Goal: Book appointment/travel/reservation

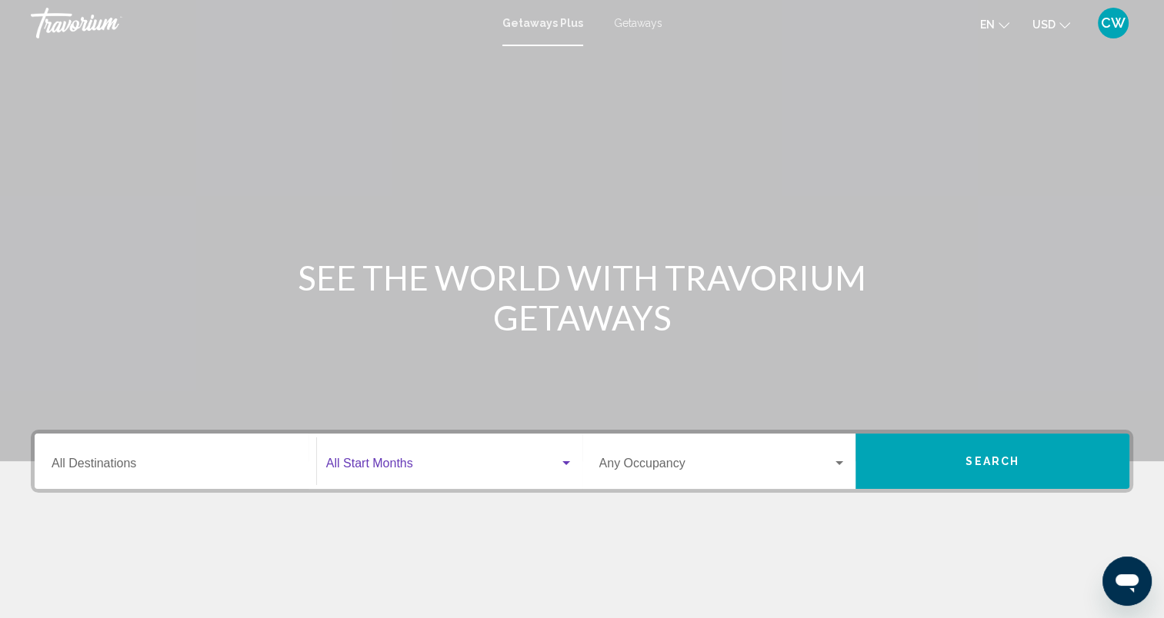
click at [452, 468] on span "Search widget" at bounding box center [442, 467] width 233 height 14
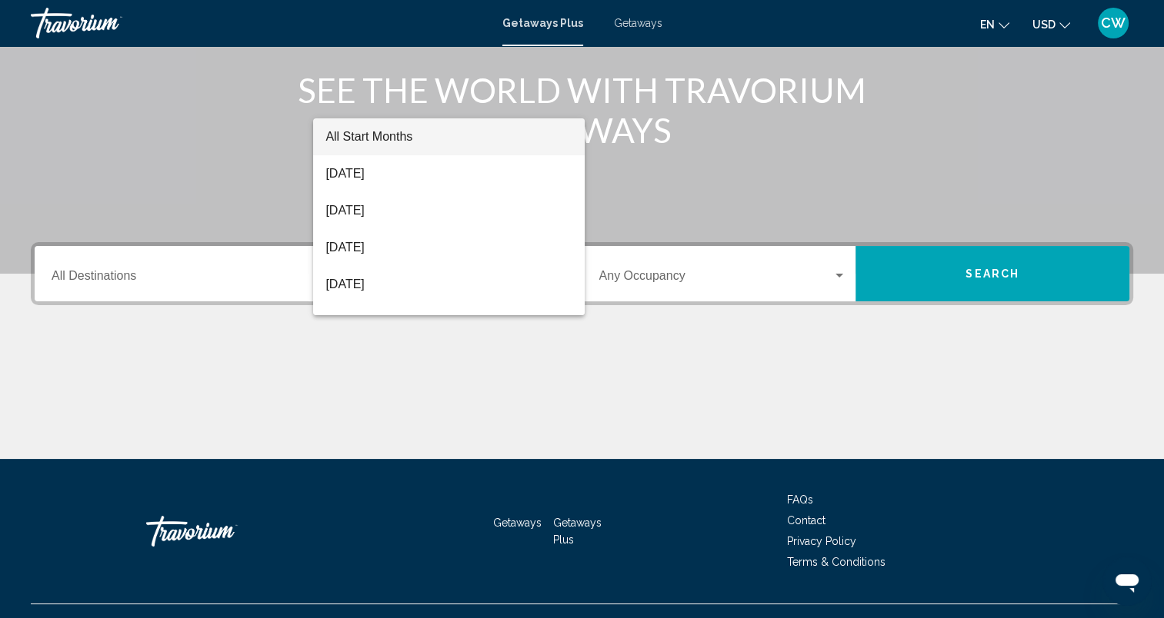
scroll to position [216, 0]
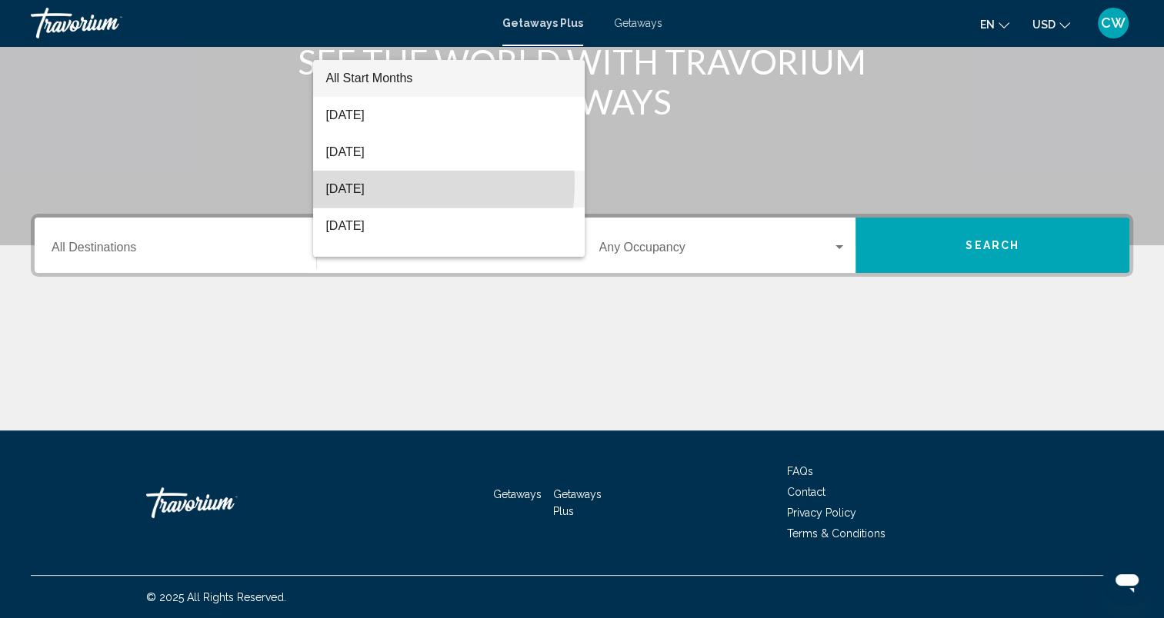
click at [379, 183] on span "[DATE]" at bounding box center [448, 189] width 247 height 37
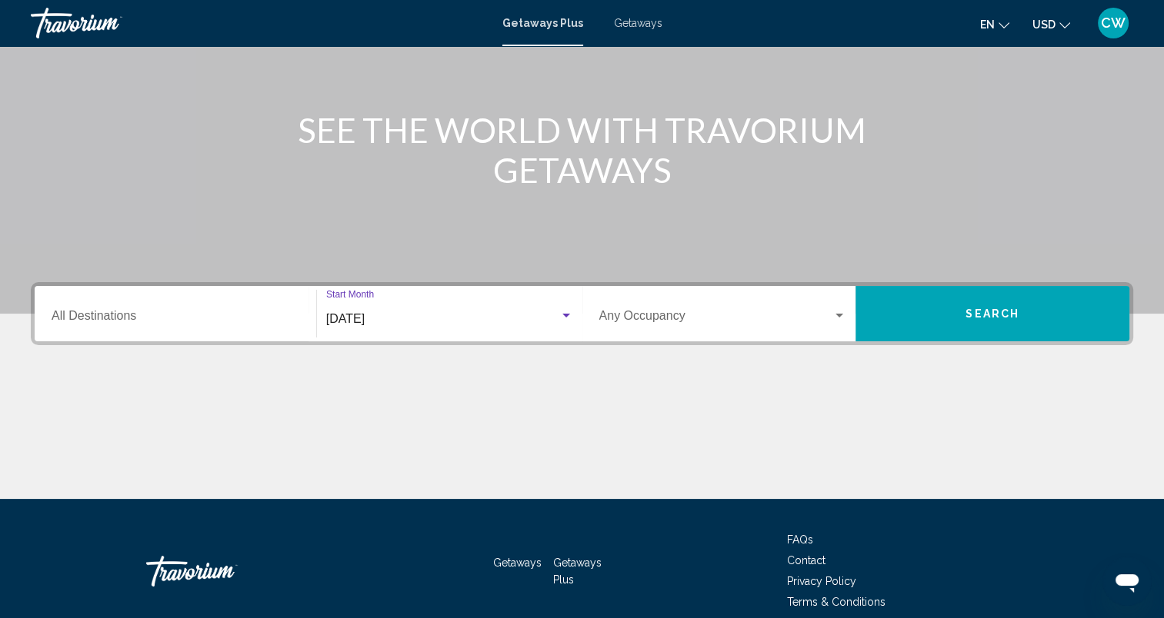
scroll to position [0, 0]
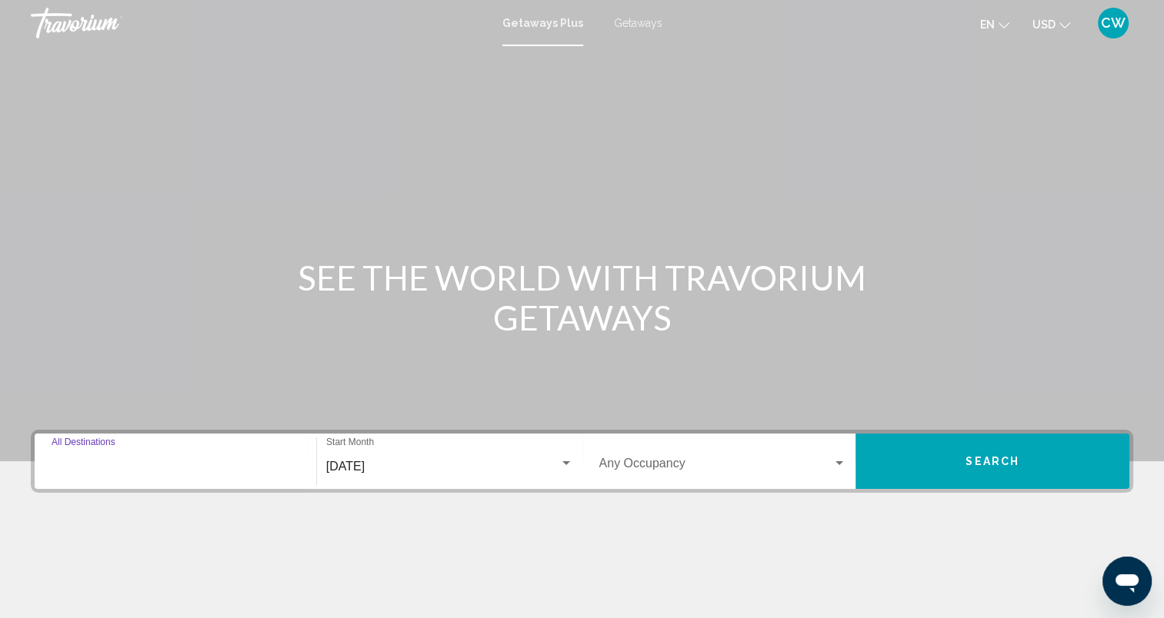
click at [108, 468] on input "Destination All Destinations" at bounding box center [176, 467] width 248 height 14
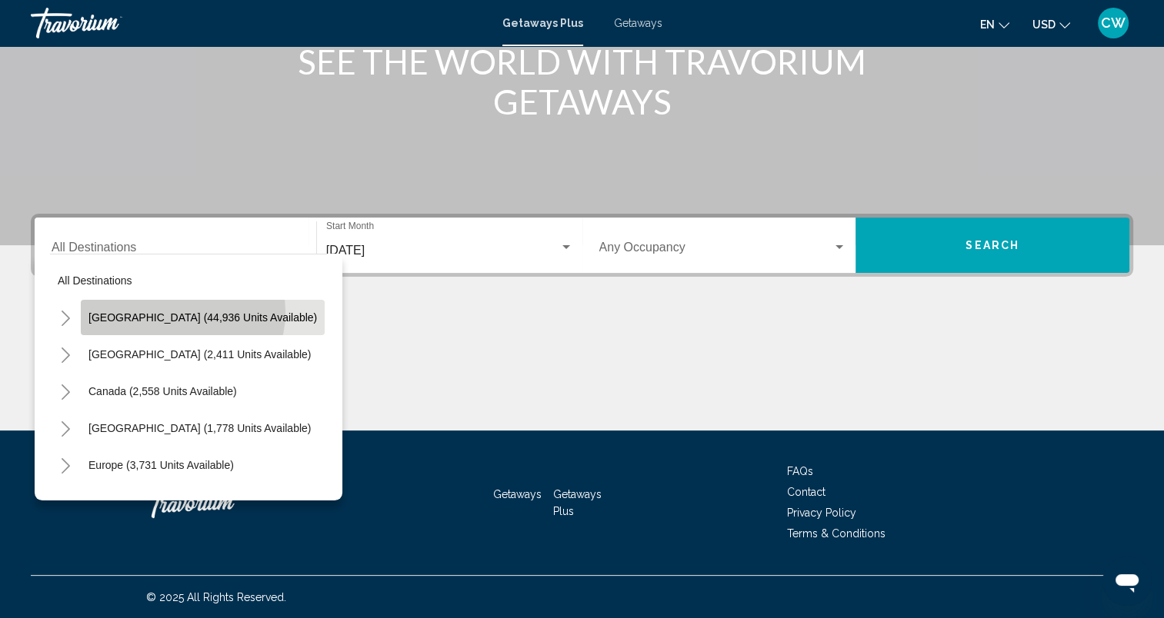
click at [182, 312] on span "[GEOGRAPHIC_DATA] (44,936 units available)" at bounding box center [202, 318] width 228 height 12
type input "**********"
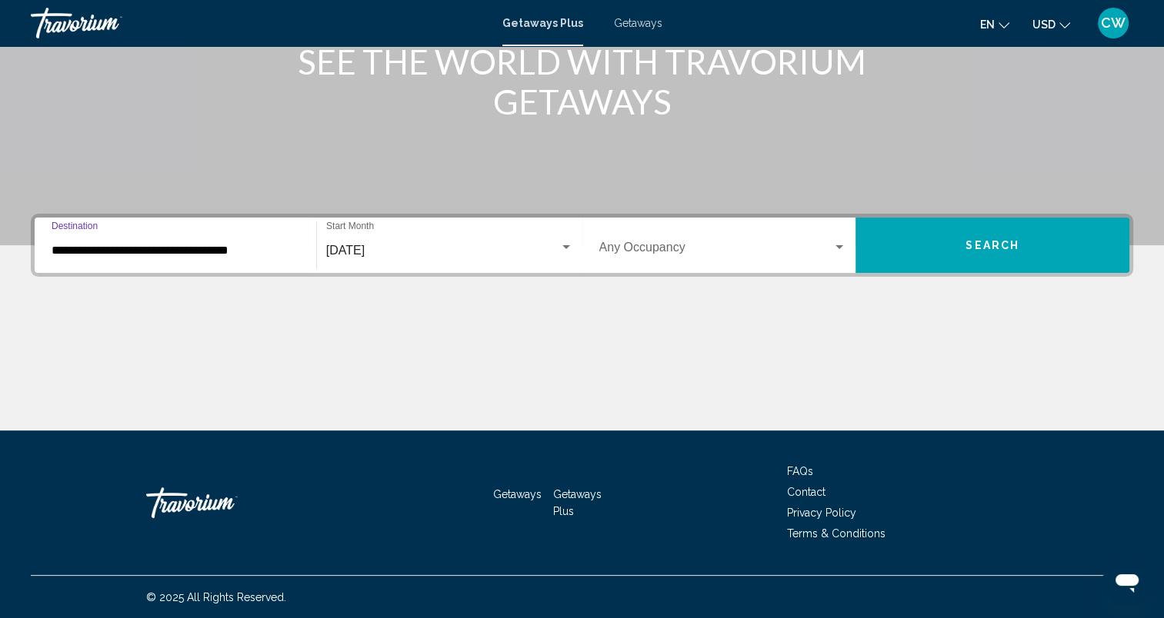
click at [843, 248] on div "Search widget" at bounding box center [839, 248] width 14 height 12
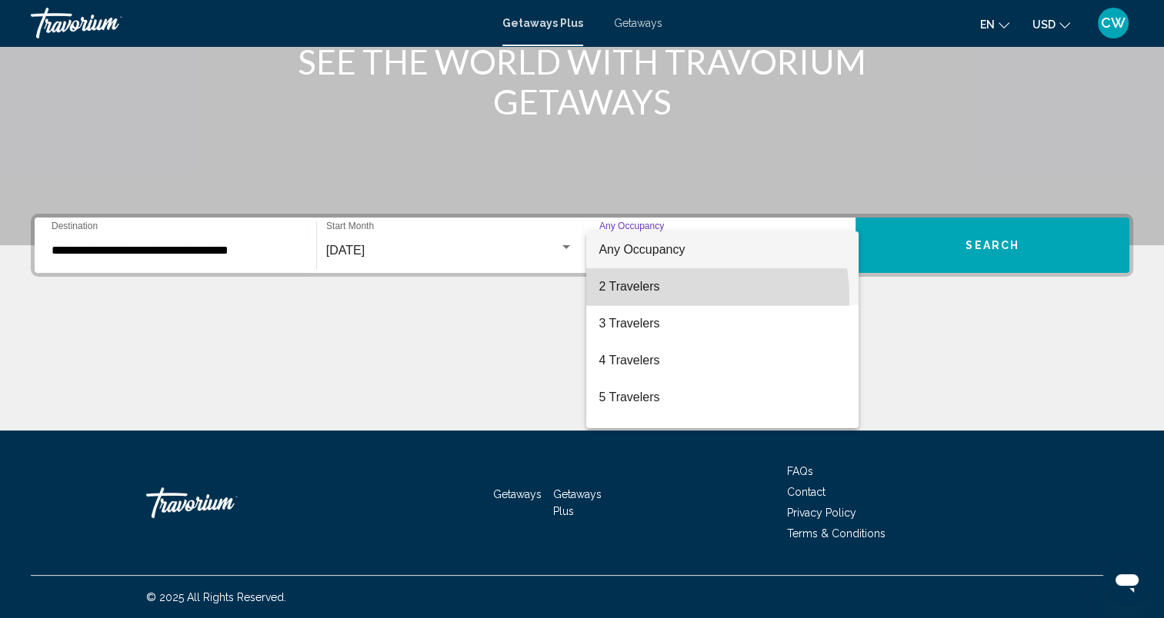
click at [675, 297] on span "2 Travelers" at bounding box center [722, 286] width 248 height 37
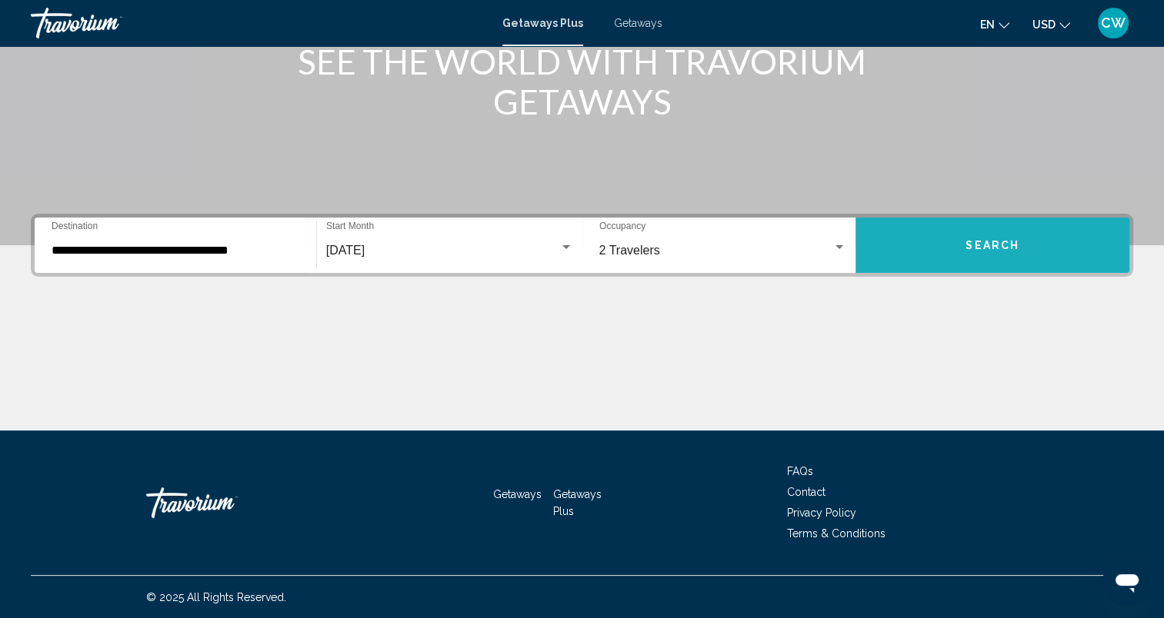
click at [952, 238] on button "Search" at bounding box center [992, 245] width 274 height 55
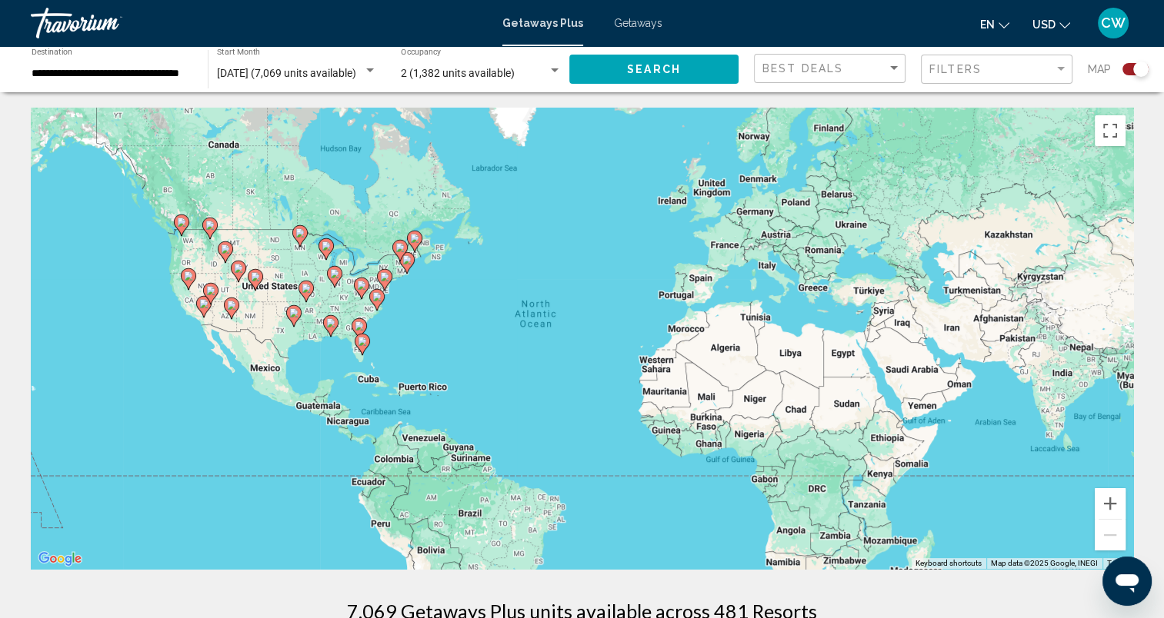
click at [359, 342] on image "Main content" at bounding box center [362, 341] width 9 height 9
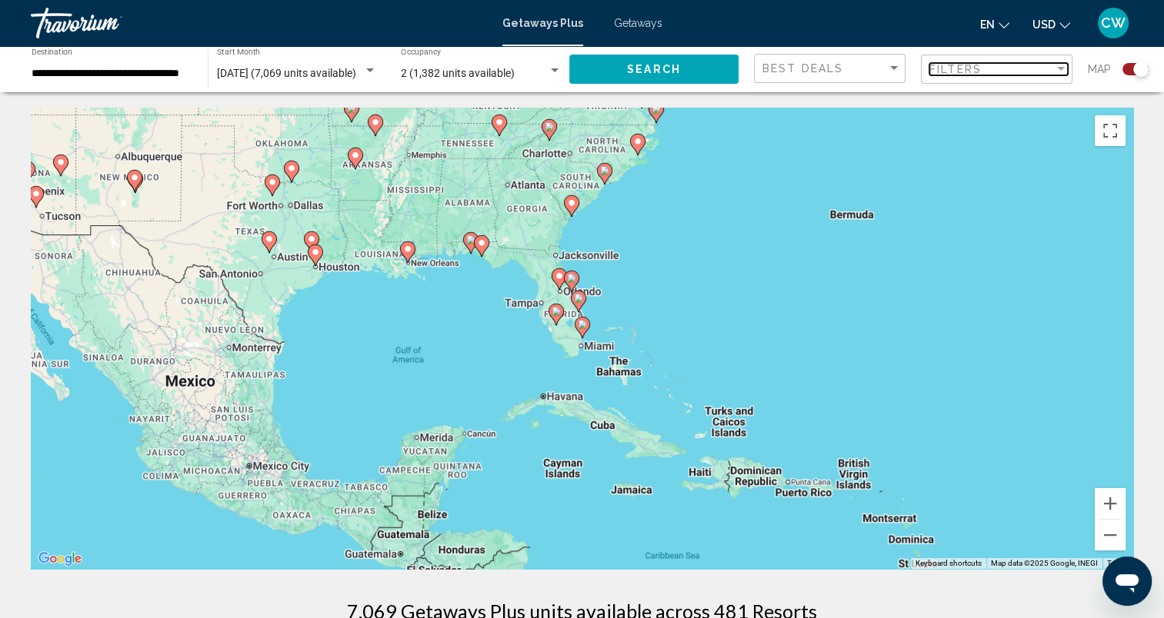
click at [1062, 70] on div "Filter" at bounding box center [1061, 69] width 8 height 4
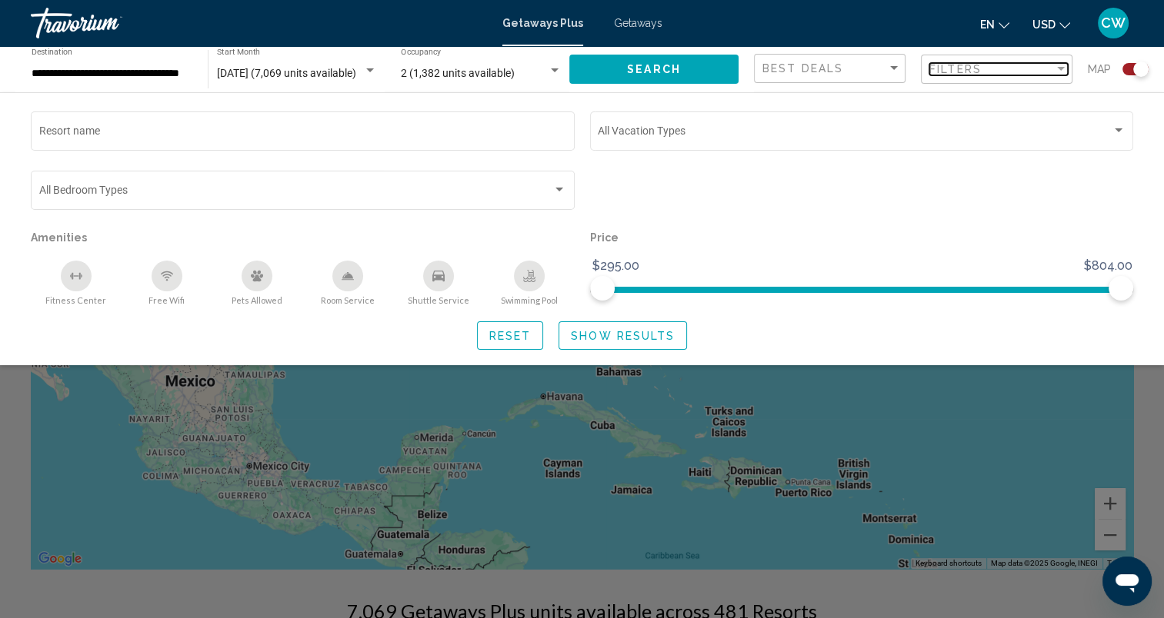
click at [1065, 67] on div "Filter" at bounding box center [1061, 69] width 14 height 12
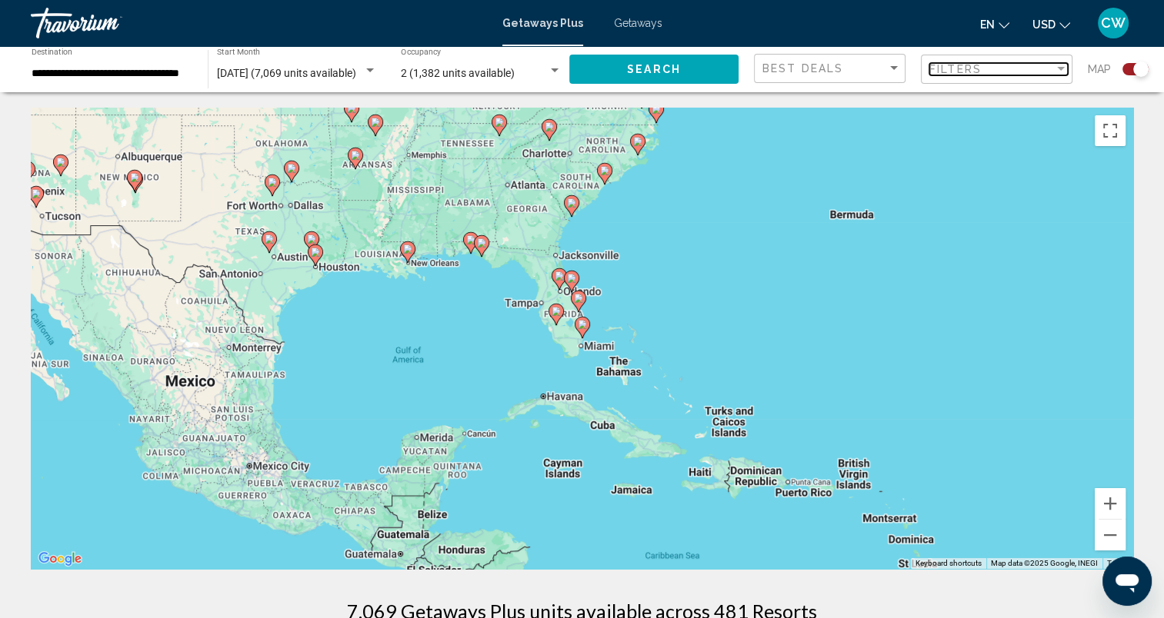
click at [1065, 67] on div "Filter" at bounding box center [1061, 69] width 14 height 12
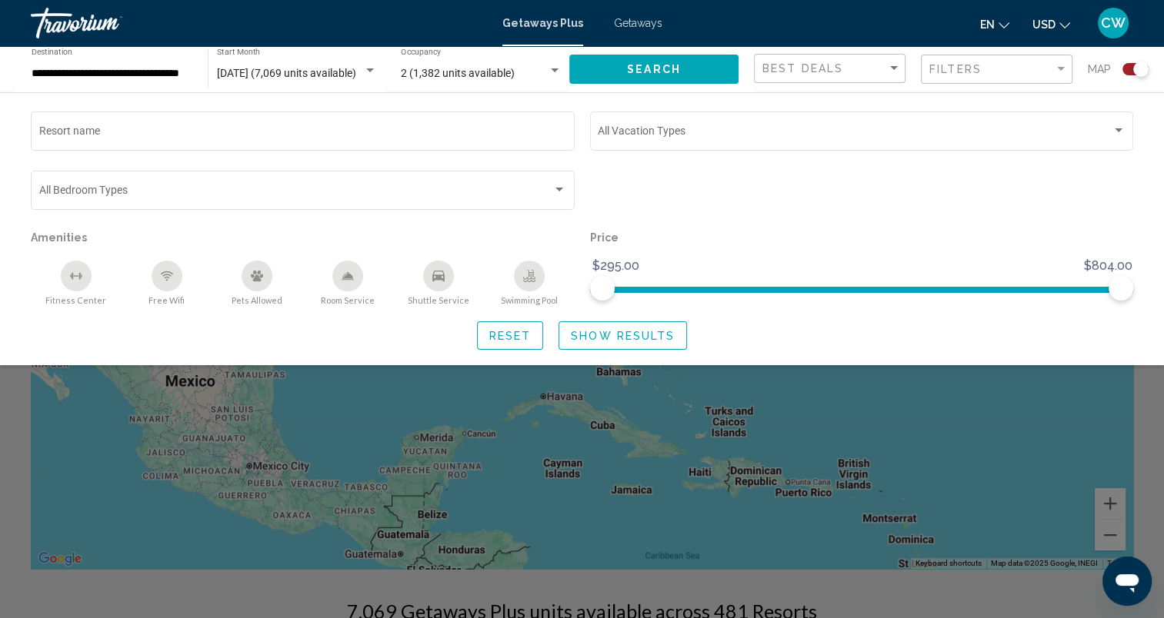
click at [898, 425] on div "Search widget" at bounding box center [582, 425] width 1164 height 388
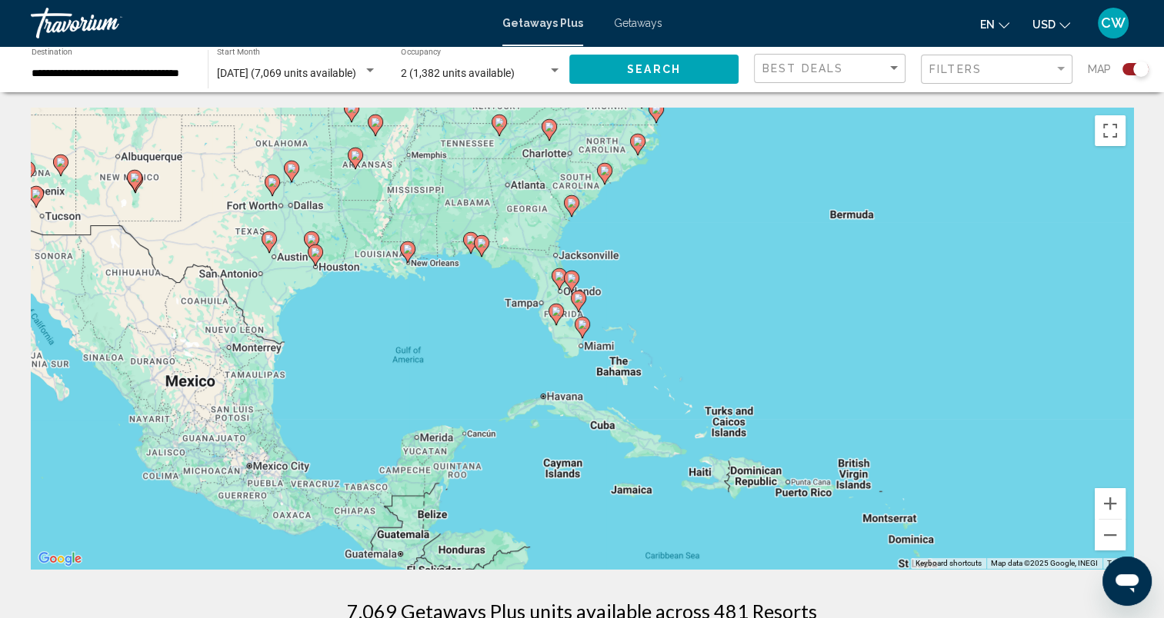
click at [571, 205] on image "Main content" at bounding box center [571, 202] width 9 height 9
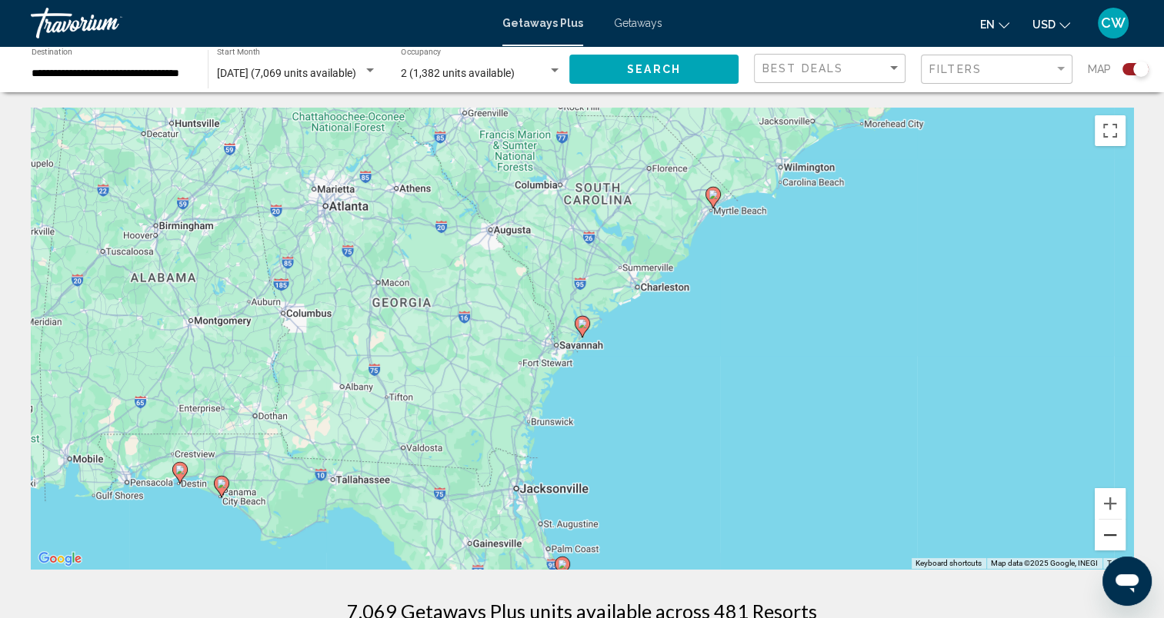
click at [1108, 529] on button "Zoom out" at bounding box center [1110, 535] width 31 height 31
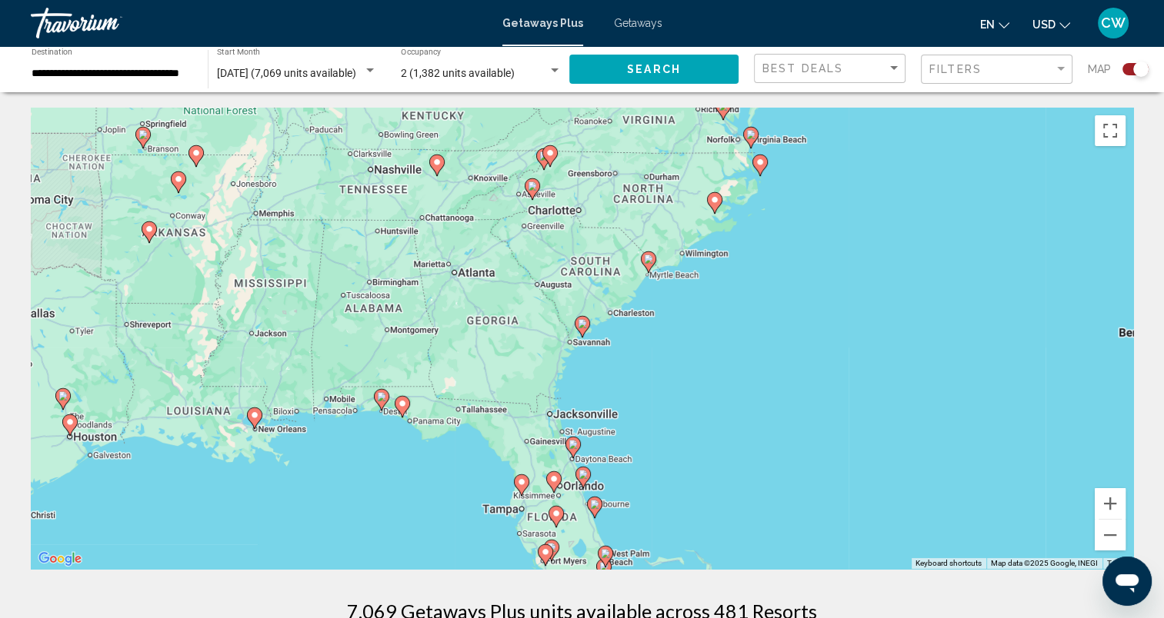
click at [568, 441] on image "Main content" at bounding box center [572, 444] width 9 height 9
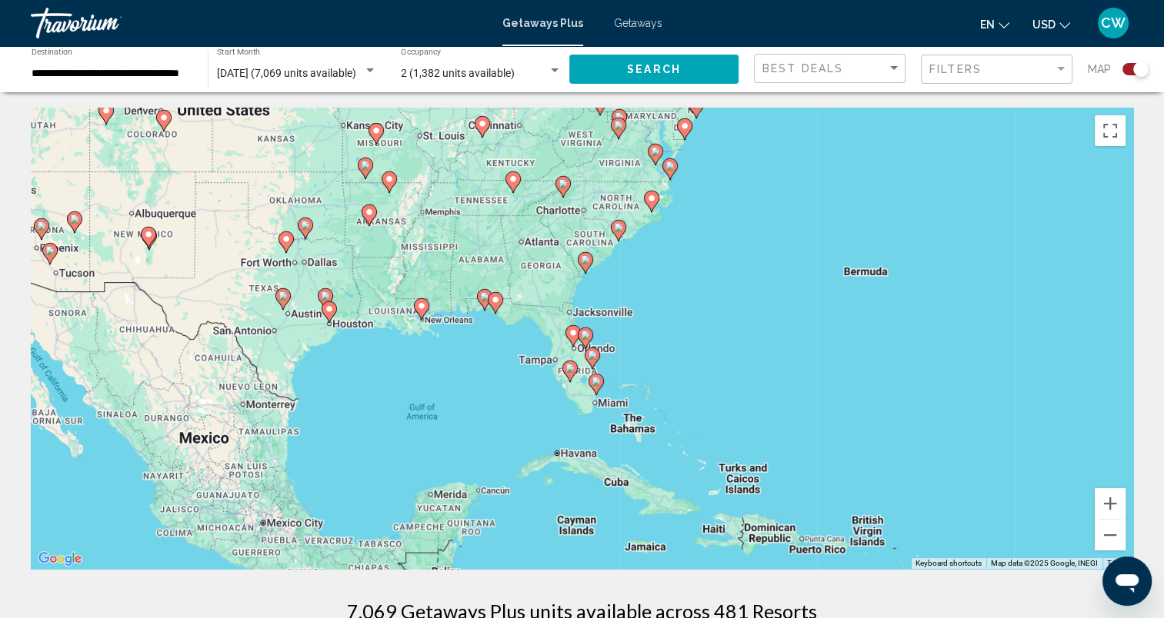
click at [668, 167] on image "Main content" at bounding box center [669, 166] width 9 height 9
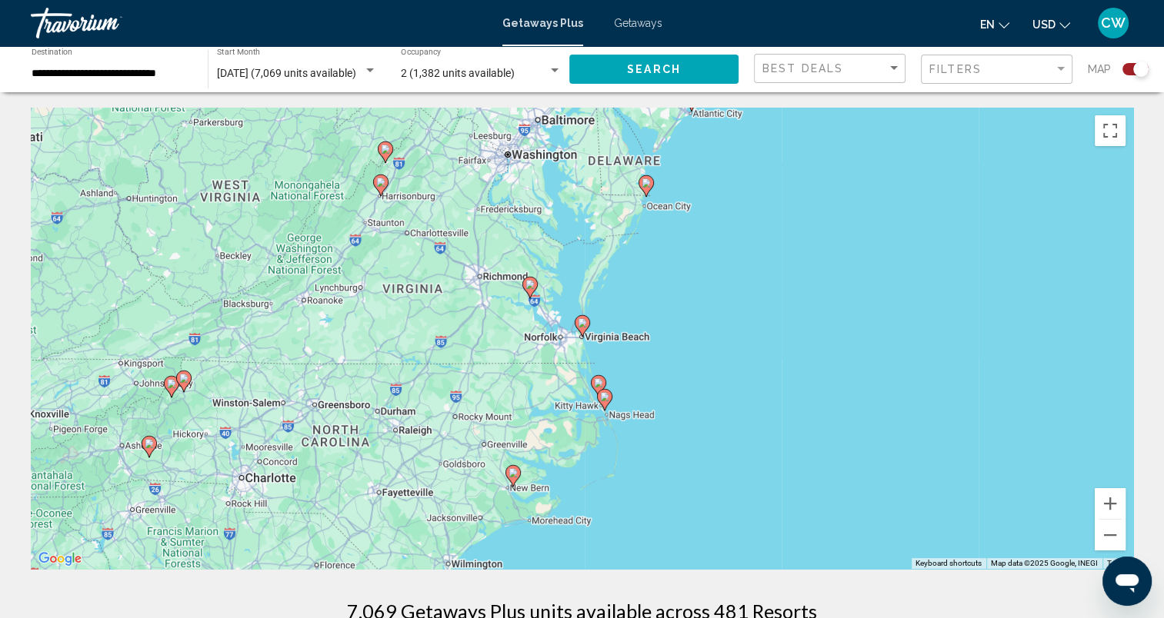
click at [528, 285] on image "Main content" at bounding box center [529, 284] width 9 height 9
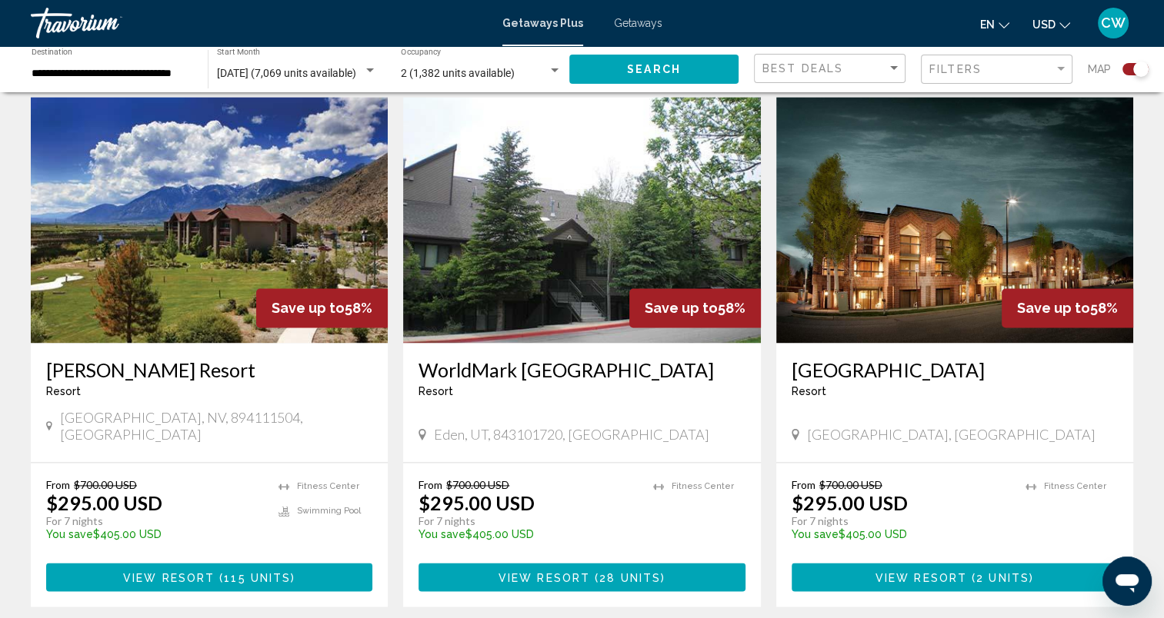
scroll to position [2308, 0]
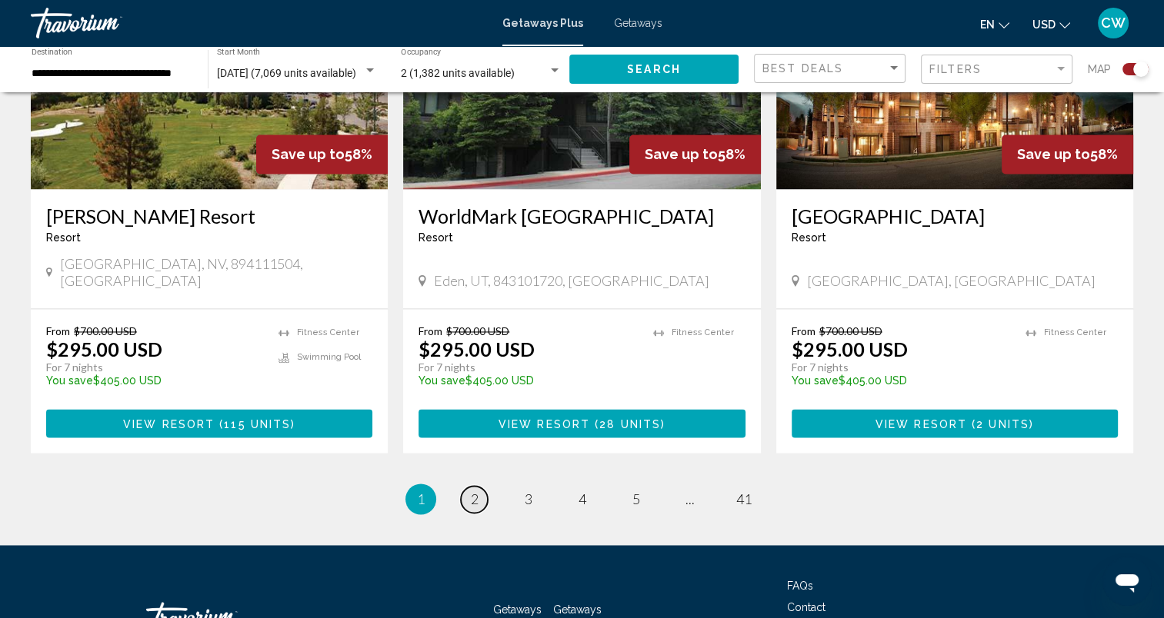
click at [476, 491] on span "2" at bounding box center [475, 499] width 8 height 17
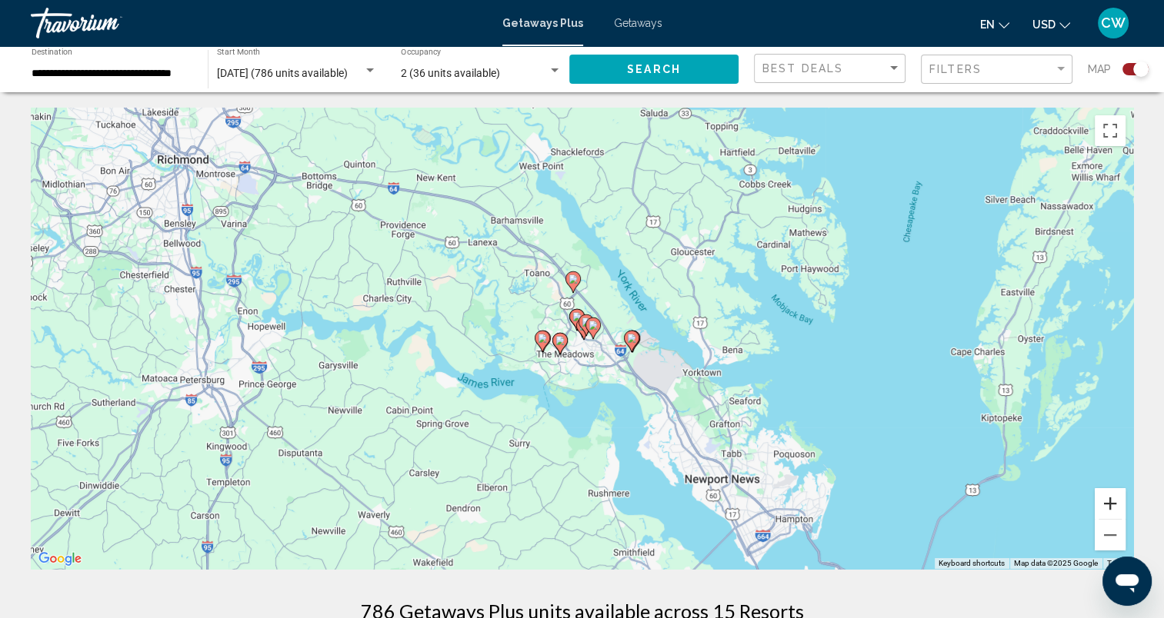
click at [1114, 505] on button "Zoom in" at bounding box center [1110, 503] width 31 height 31
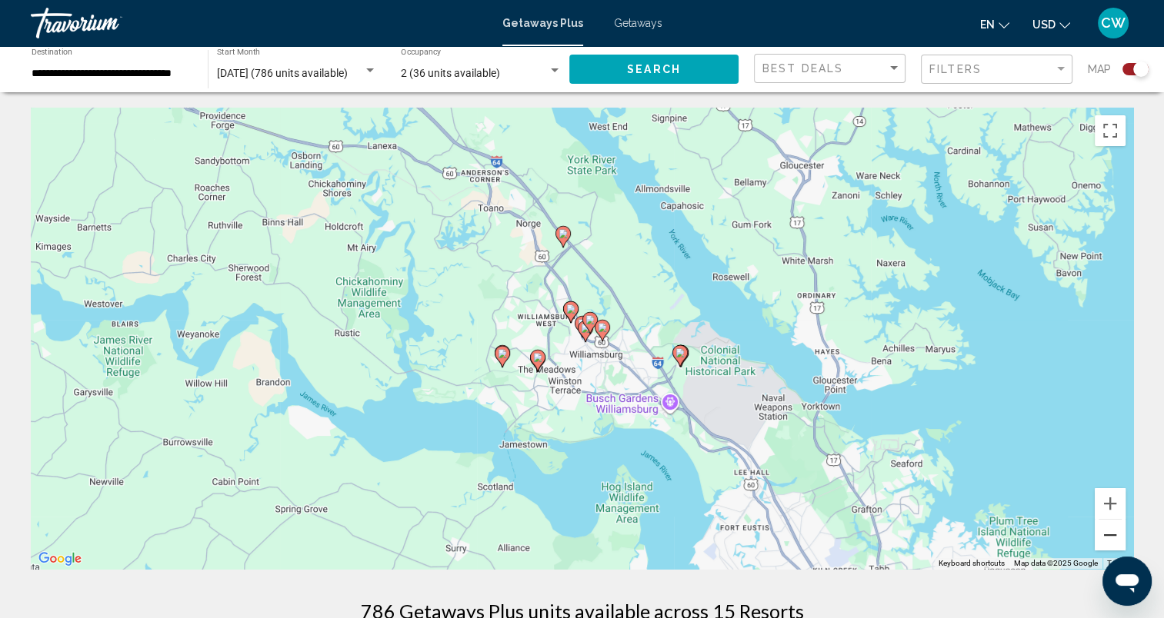
click at [1116, 535] on button "Zoom out" at bounding box center [1110, 535] width 31 height 31
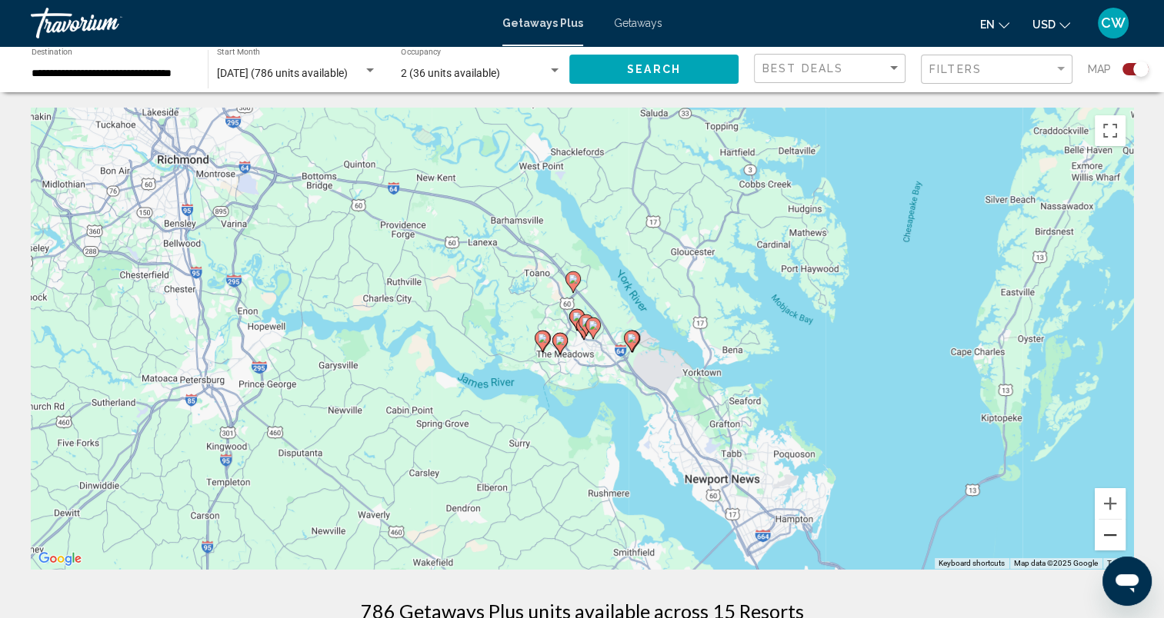
click at [1116, 535] on button "Zoom out" at bounding box center [1110, 535] width 31 height 31
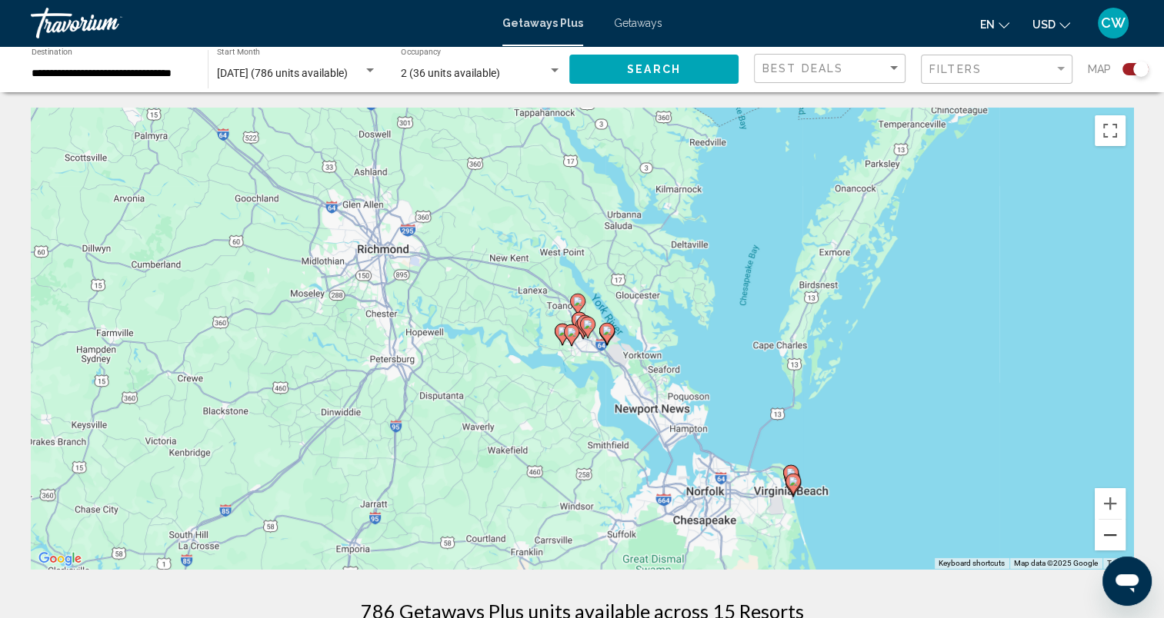
click at [1116, 535] on button "Zoom out" at bounding box center [1110, 535] width 31 height 31
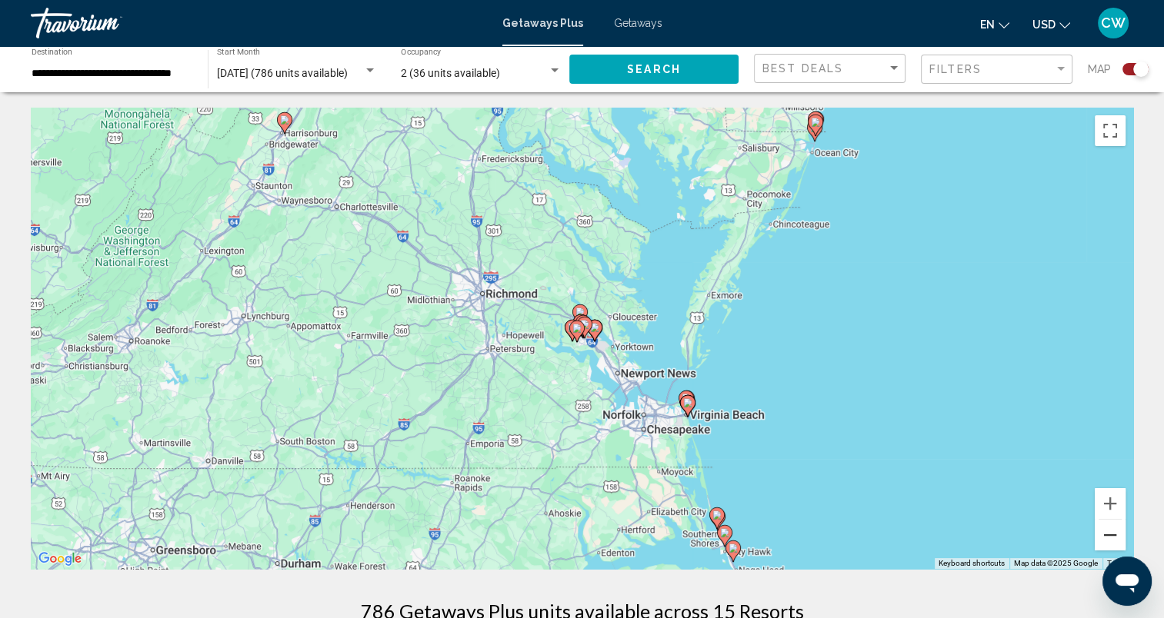
click at [1116, 535] on button "Zoom out" at bounding box center [1110, 535] width 31 height 31
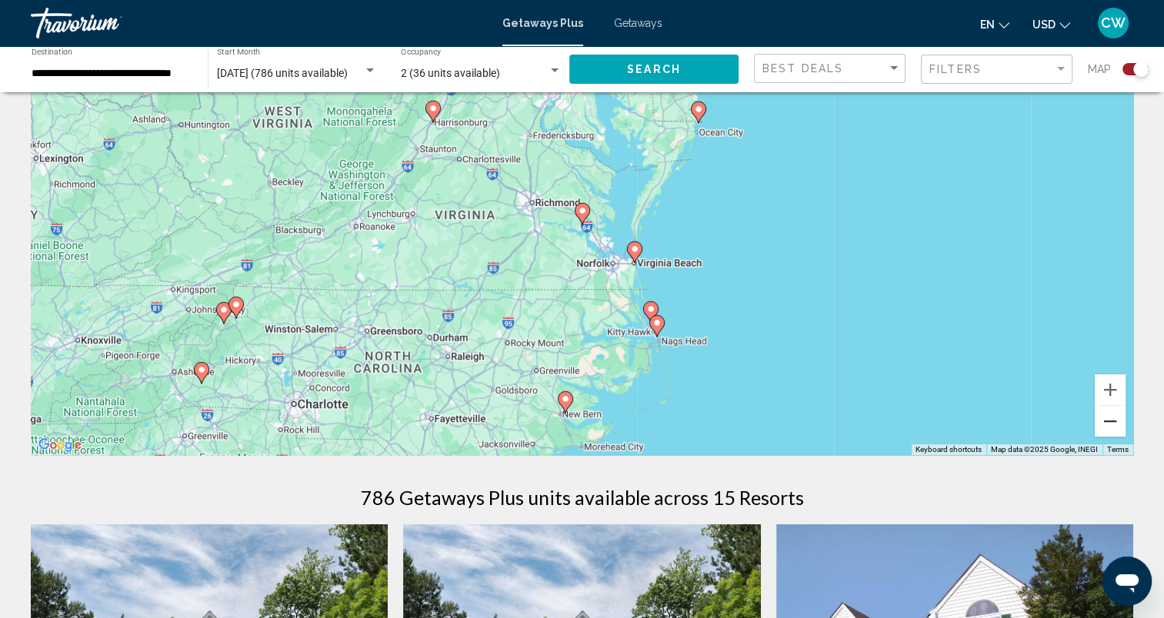
scroll to position [154, 0]
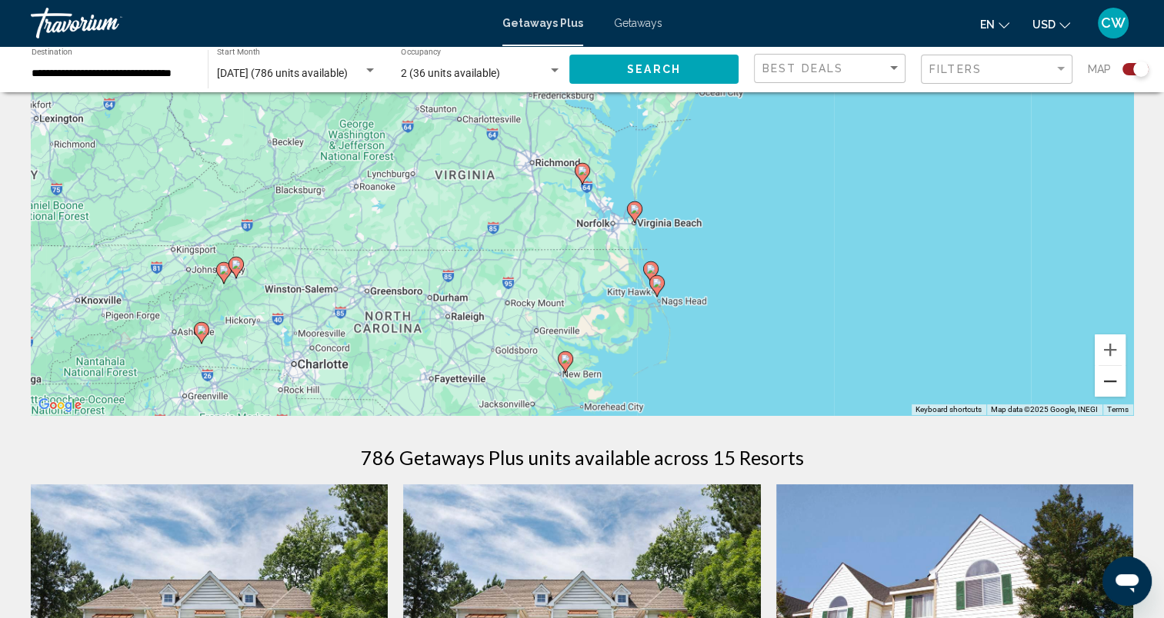
click at [1108, 385] on button "Zoom out" at bounding box center [1110, 381] width 31 height 31
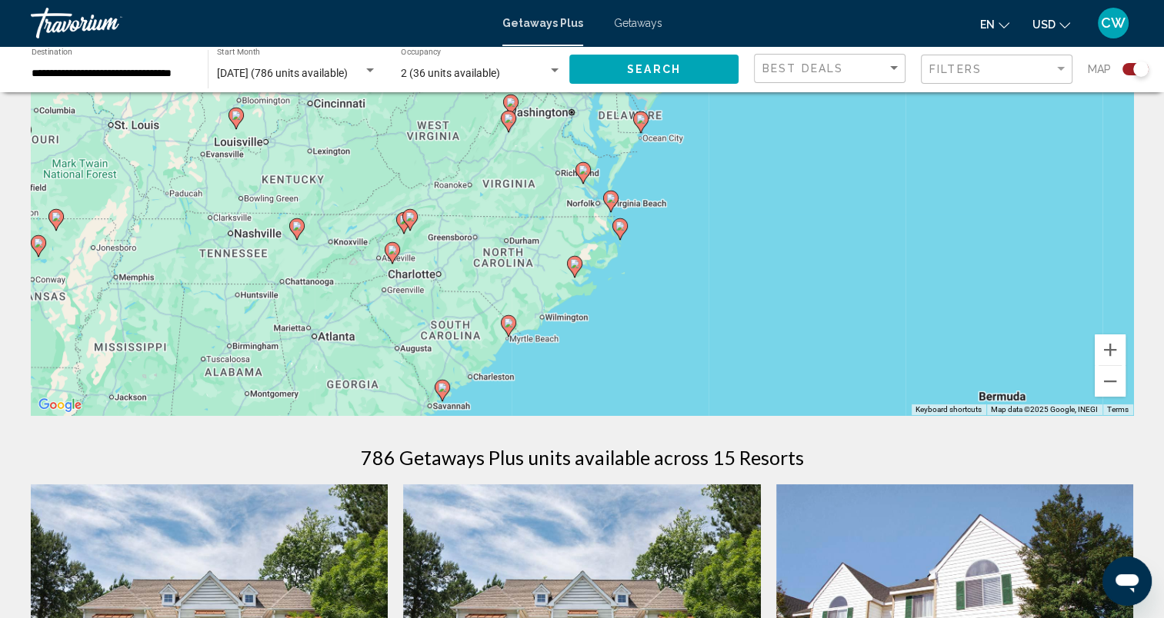
click at [504, 320] on g "Main content" at bounding box center [508, 326] width 15 height 22
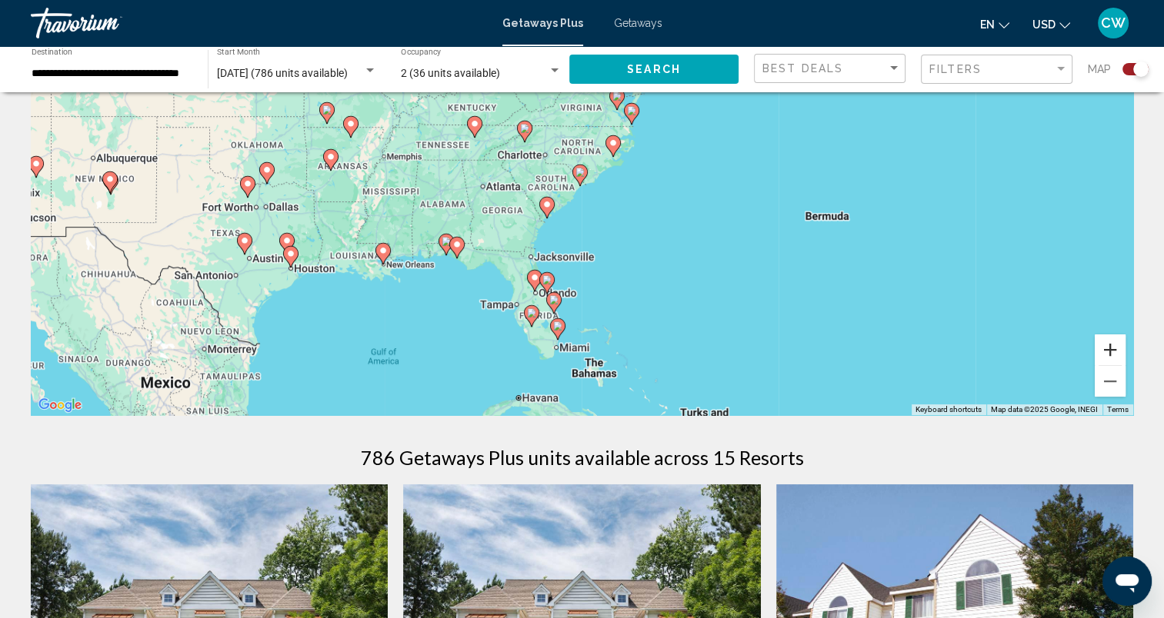
click at [1108, 350] on button "Zoom in" at bounding box center [1110, 350] width 31 height 31
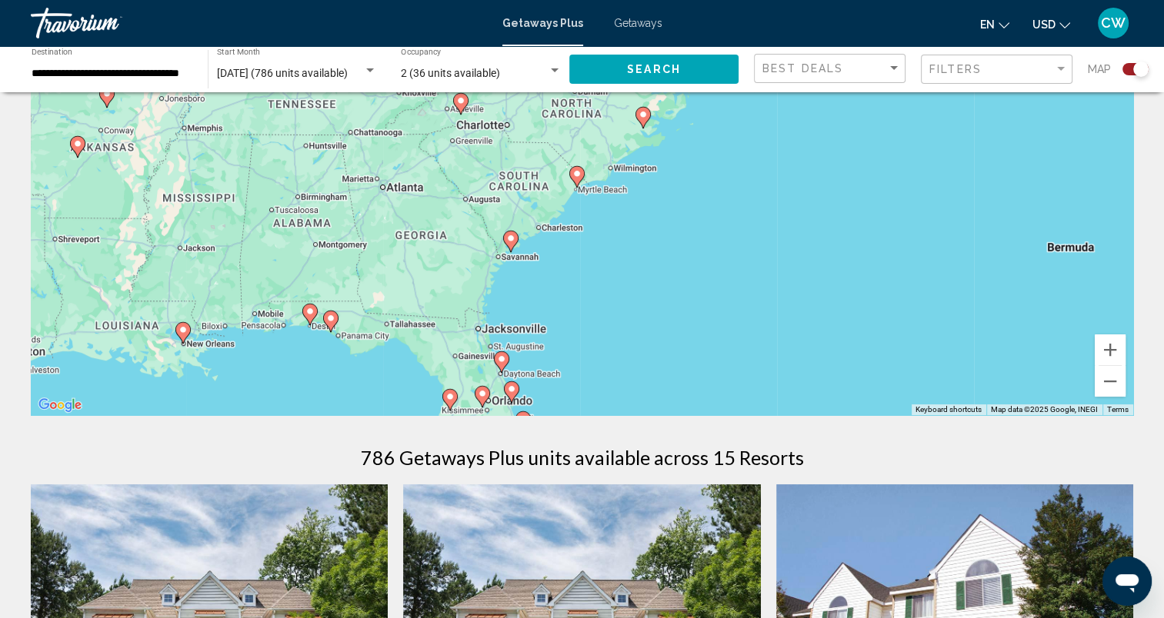
click at [576, 177] on image "Main content" at bounding box center [576, 173] width 9 height 9
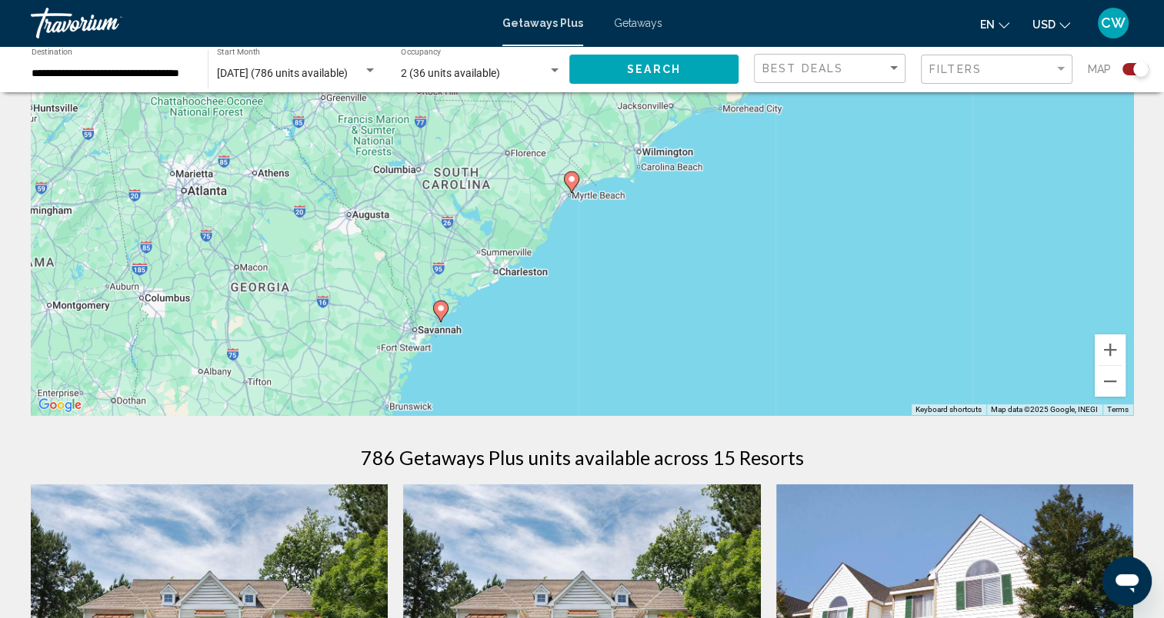
click at [574, 185] on icon "Main content" at bounding box center [571, 182] width 14 height 20
type input "**********"
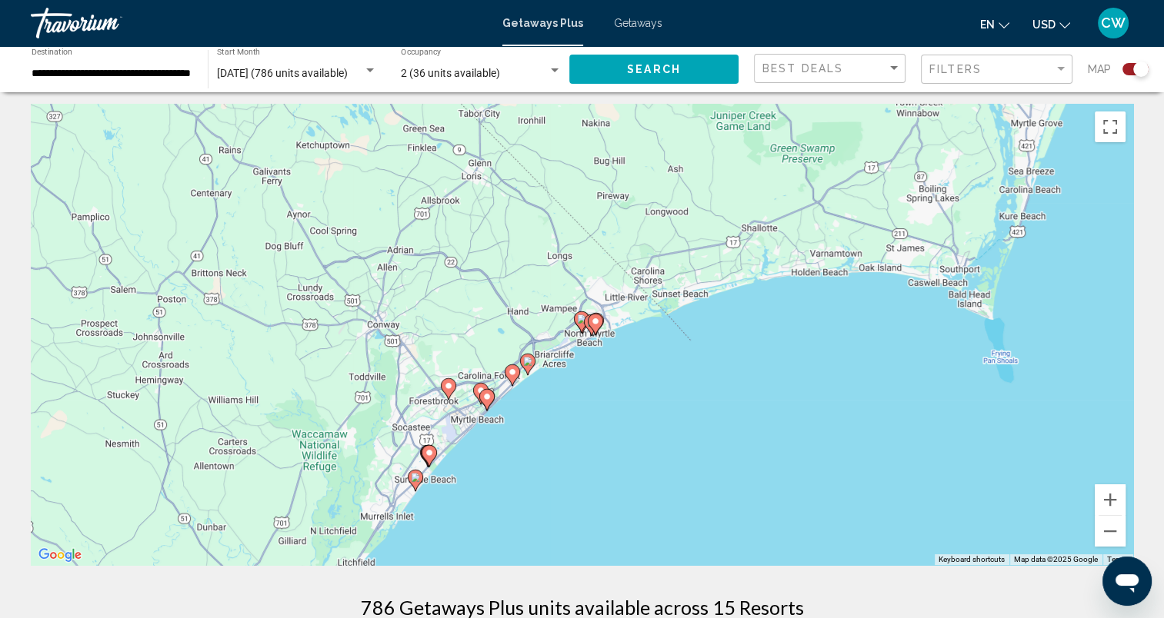
scroll to position [0, 0]
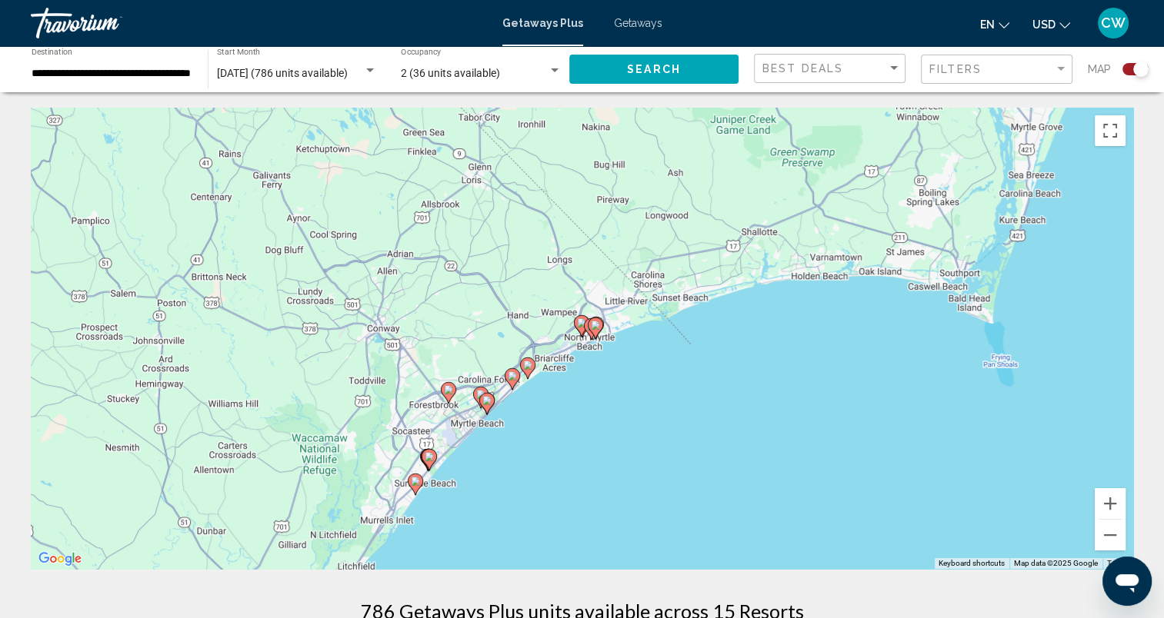
click at [486, 399] on image "Main content" at bounding box center [486, 400] width 9 height 9
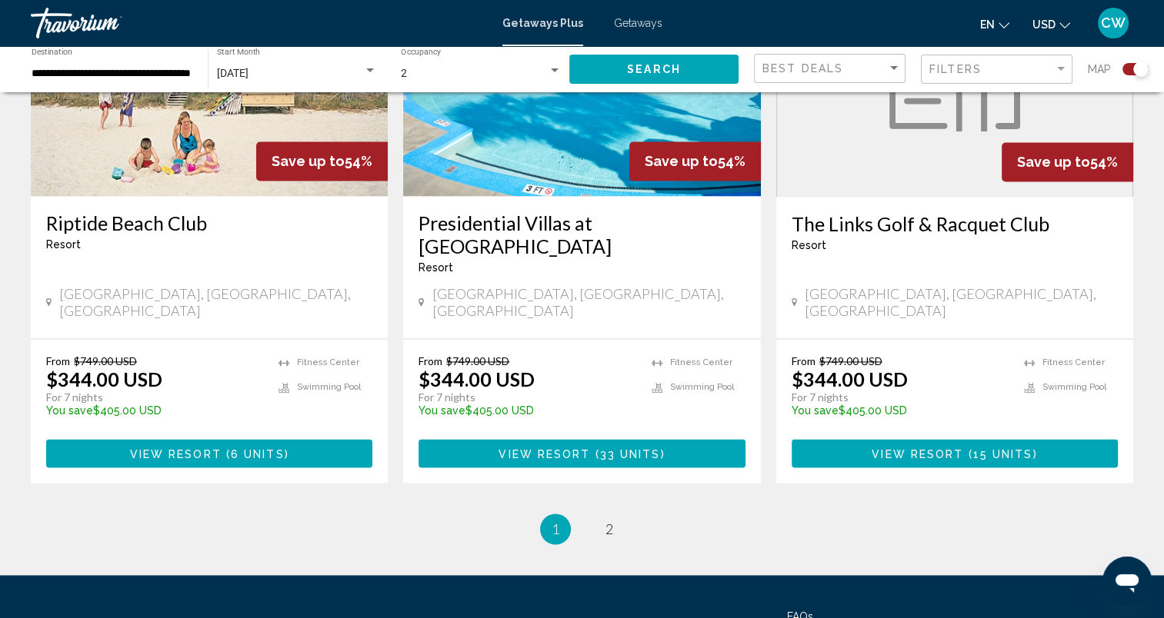
scroll to position [2409, 0]
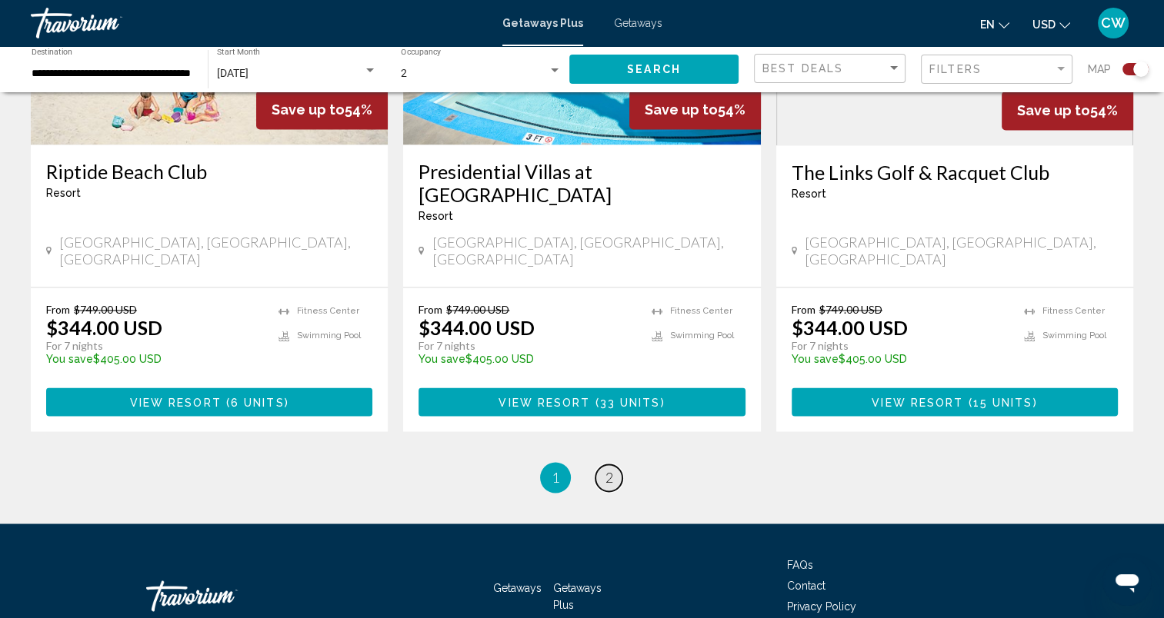
click at [614, 465] on link "page 2" at bounding box center [608, 478] width 27 height 27
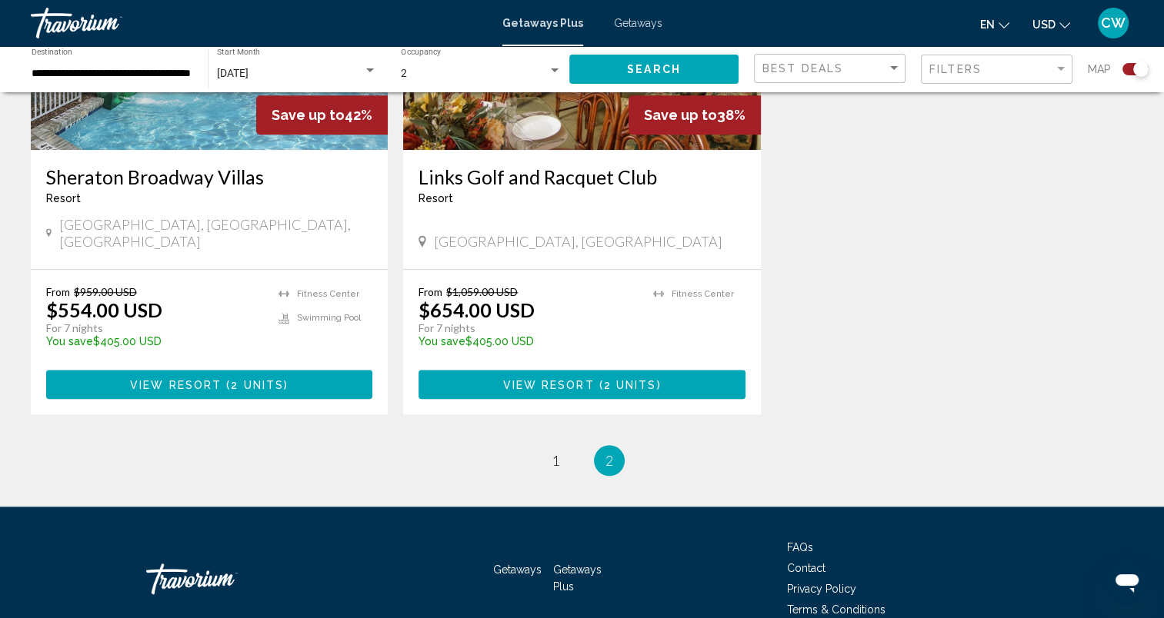
scroll to position [1317, 0]
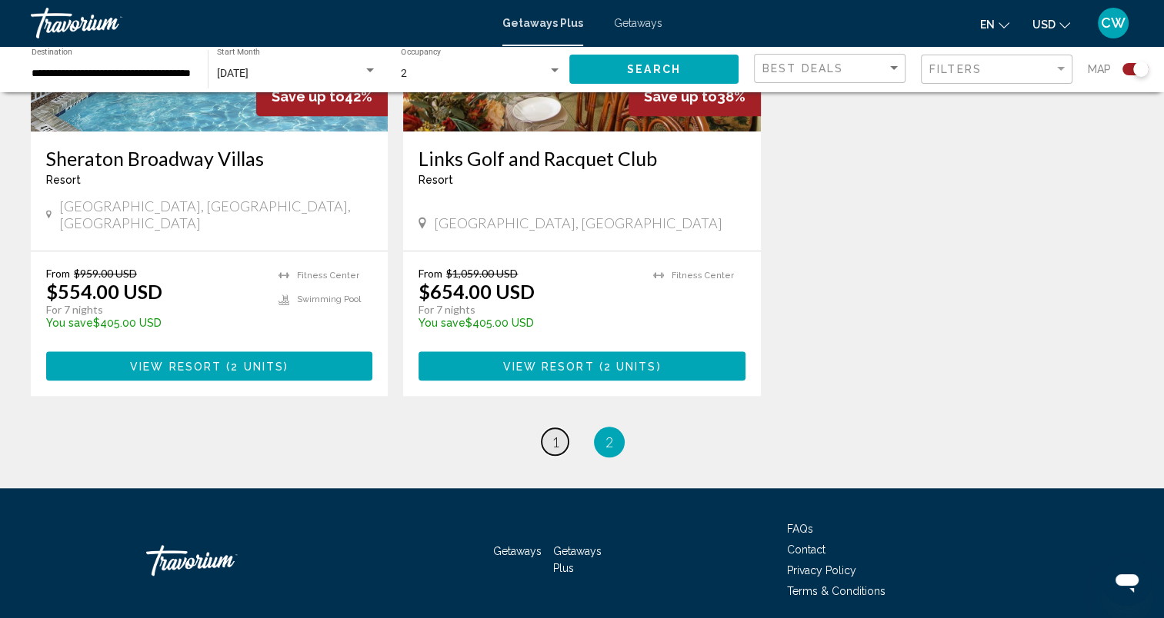
click at [561, 428] on link "page 1" at bounding box center [555, 441] width 27 height 27
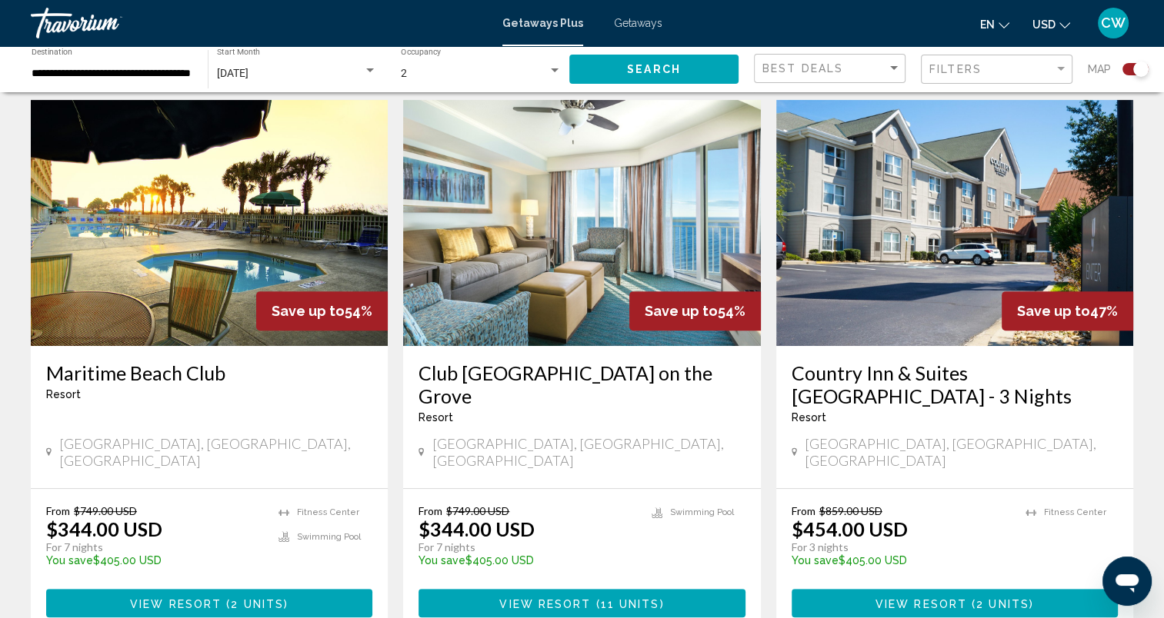
scroll to position [615, 0]
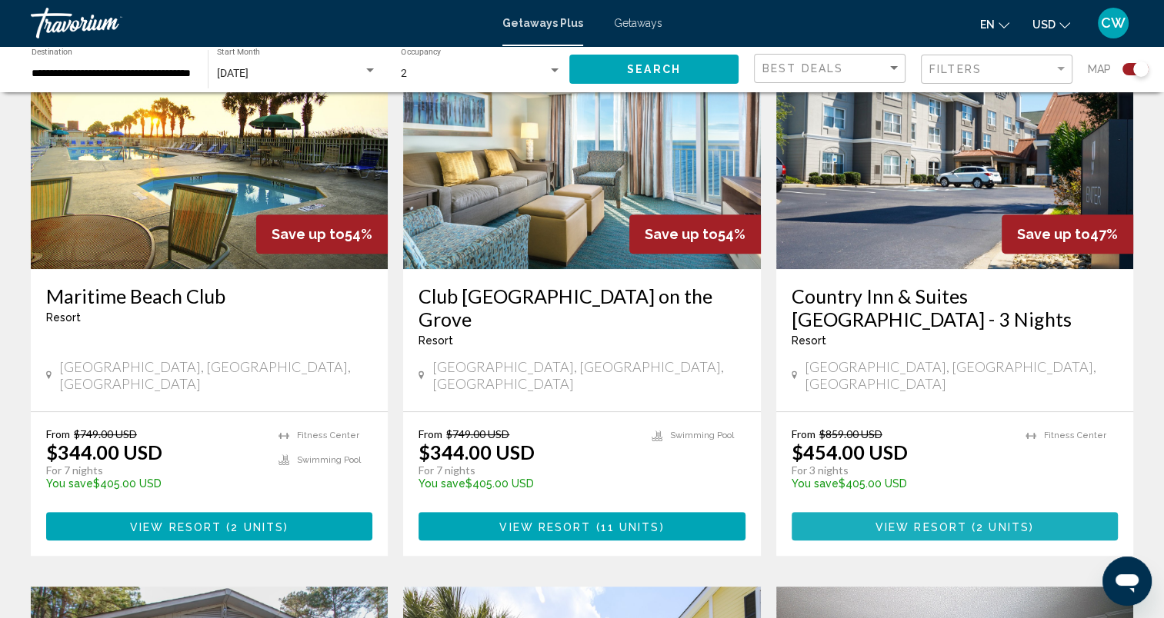
click at [965, 521] on span "View Resort" at bounding box center [921, 527] width 92 height 12
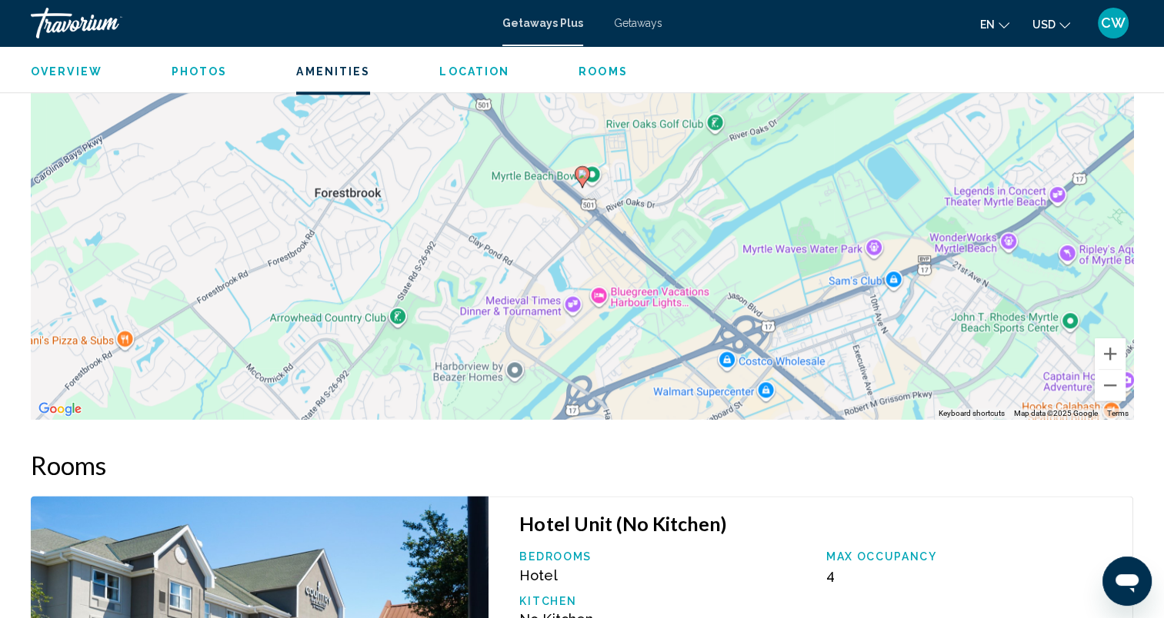
scroll to position [1532, 0]
